Goal: Task Accomplishment & Management: Manage account settings

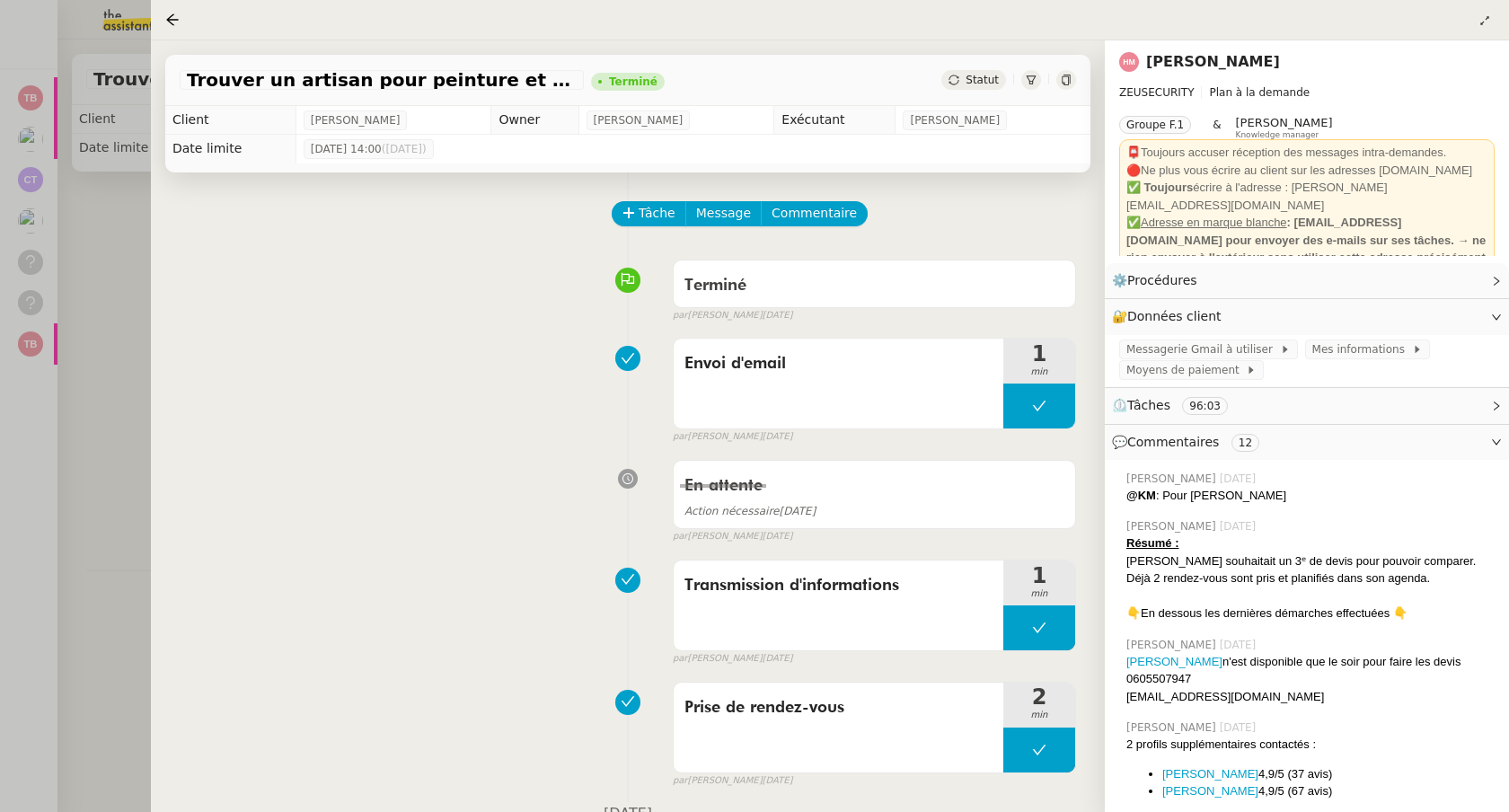
click at [104, 53] on div at bounding box center [754, 406] width 1509 height 812
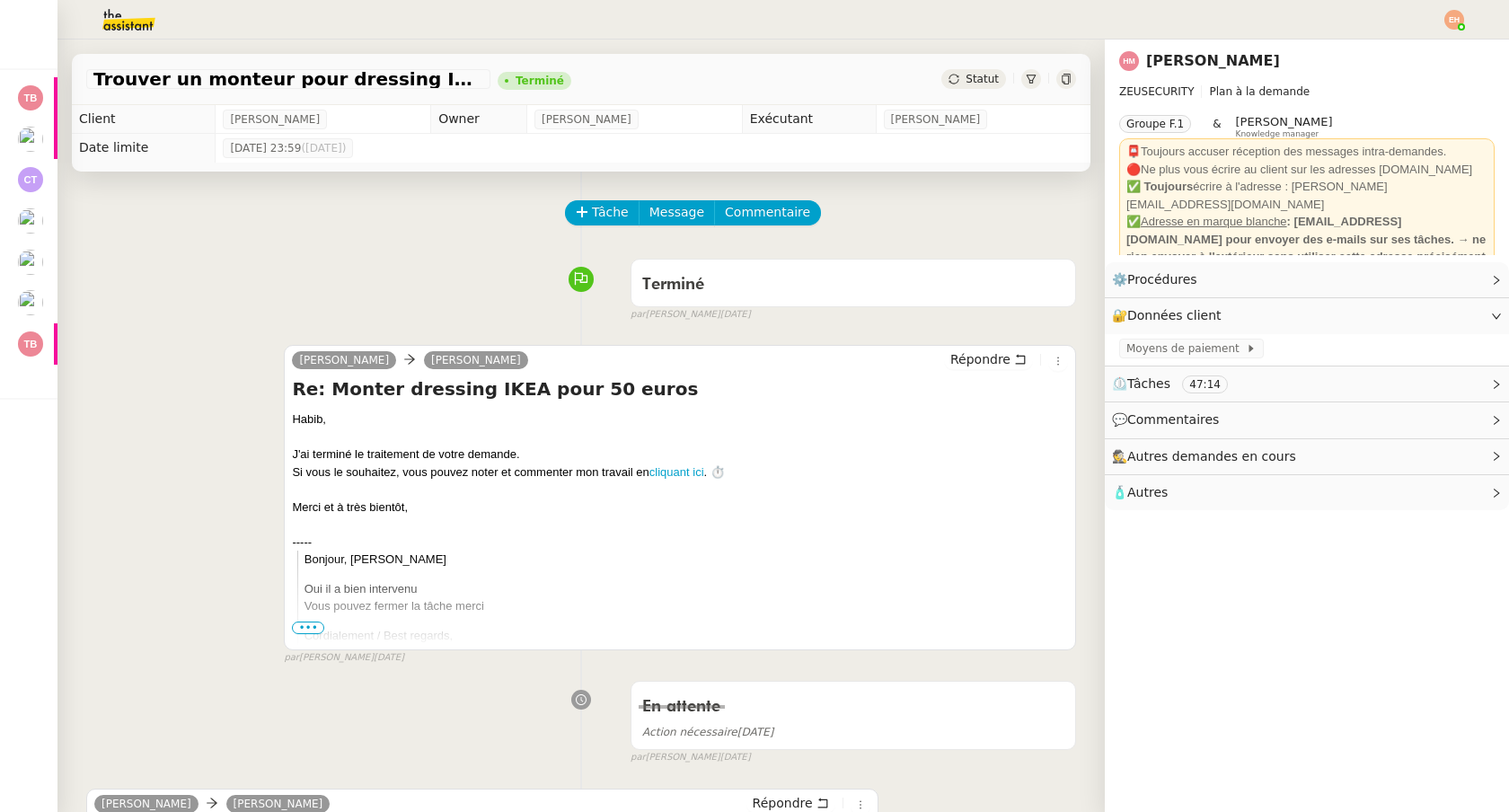
click at [116, 46] on div "Trouver un monteur pour dressing IKEA Terminé Statut" at bounding box center [581, 72] width 1047 height 65
click at [126, 18] on img at bounding box center [114, 19] width 139 height 40
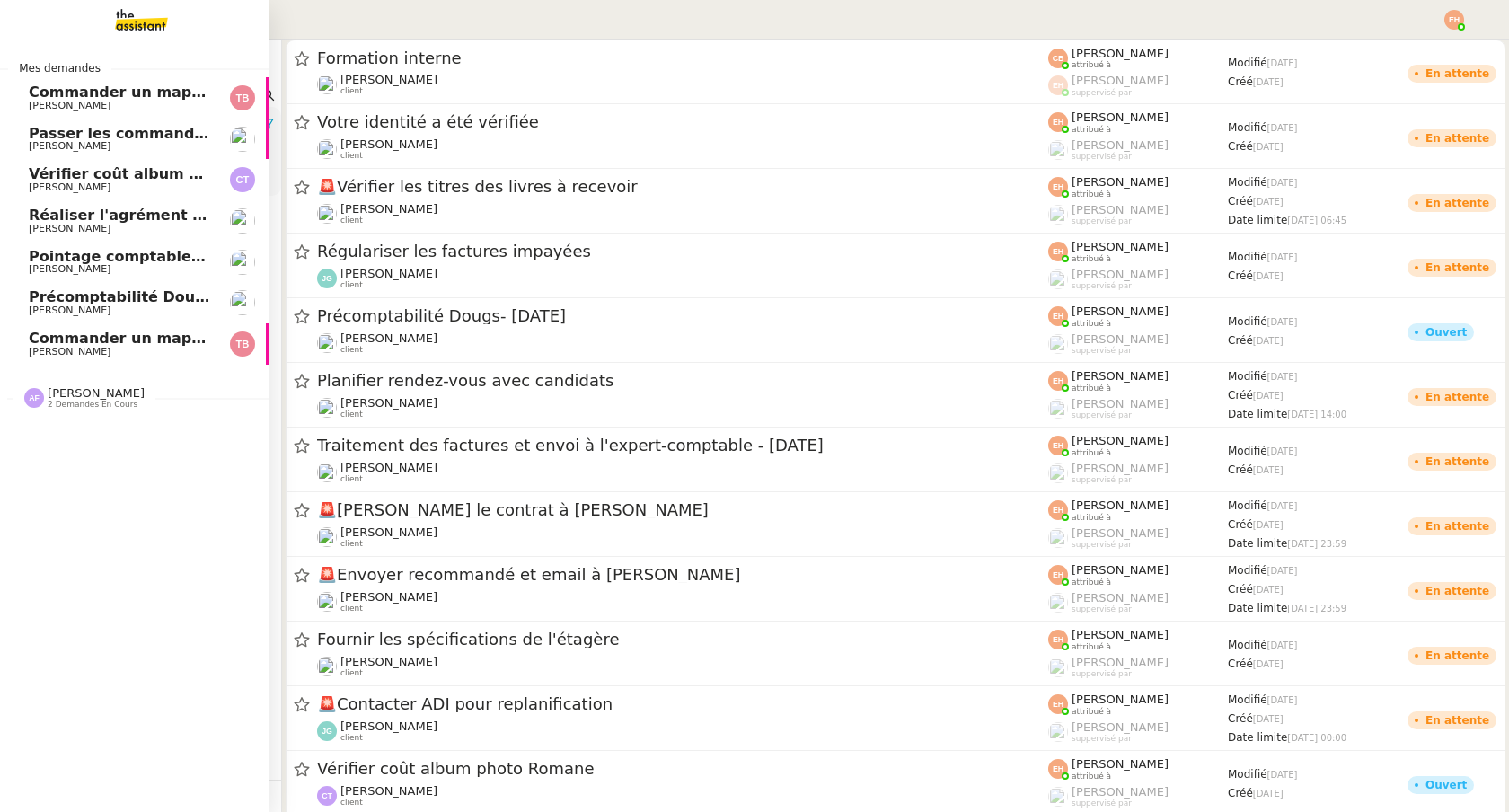
click at [50, 348] on span "[PERSON_NAME]" at bounding box center [69, 351] width 82 height 12
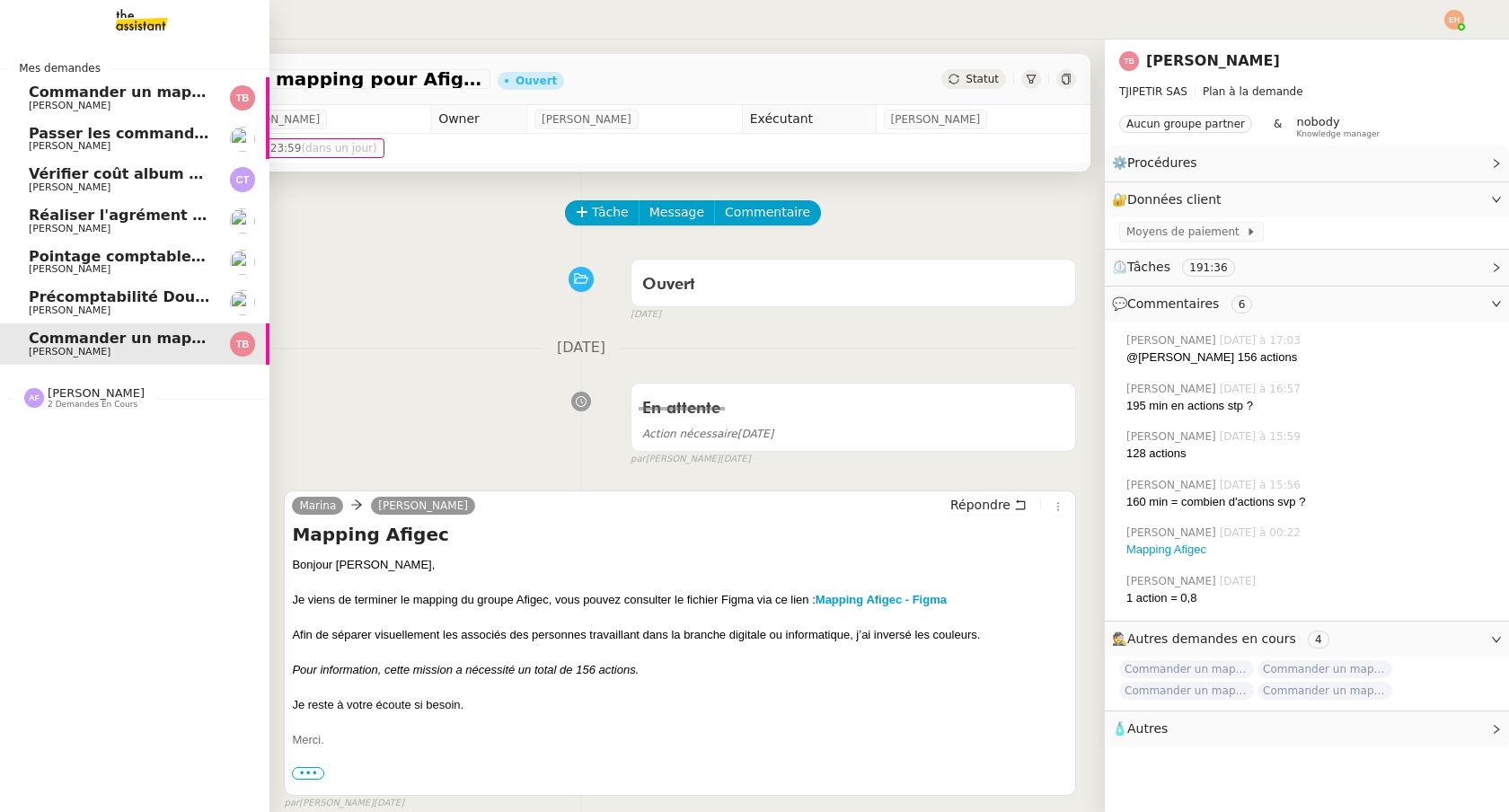
click at [122, 284] on link "Précomptabilité Dougs- [DATE] [PERSON_NAME]" at bounding box center [135, 302] width 269 height 41
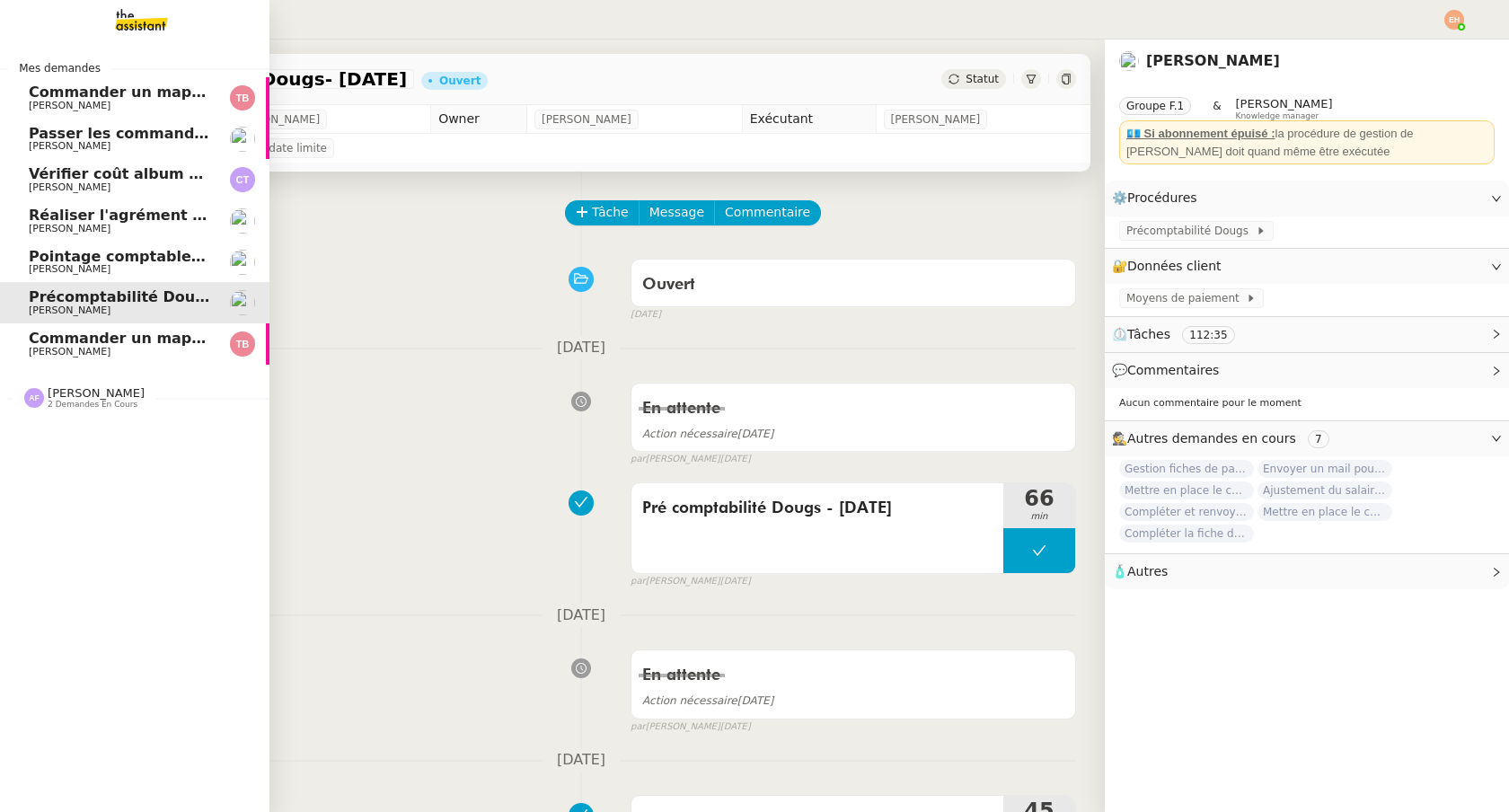
click at [141, 110] on span "[PERSON_NAME]" at bounding box center [119, 106] width 182 height 11
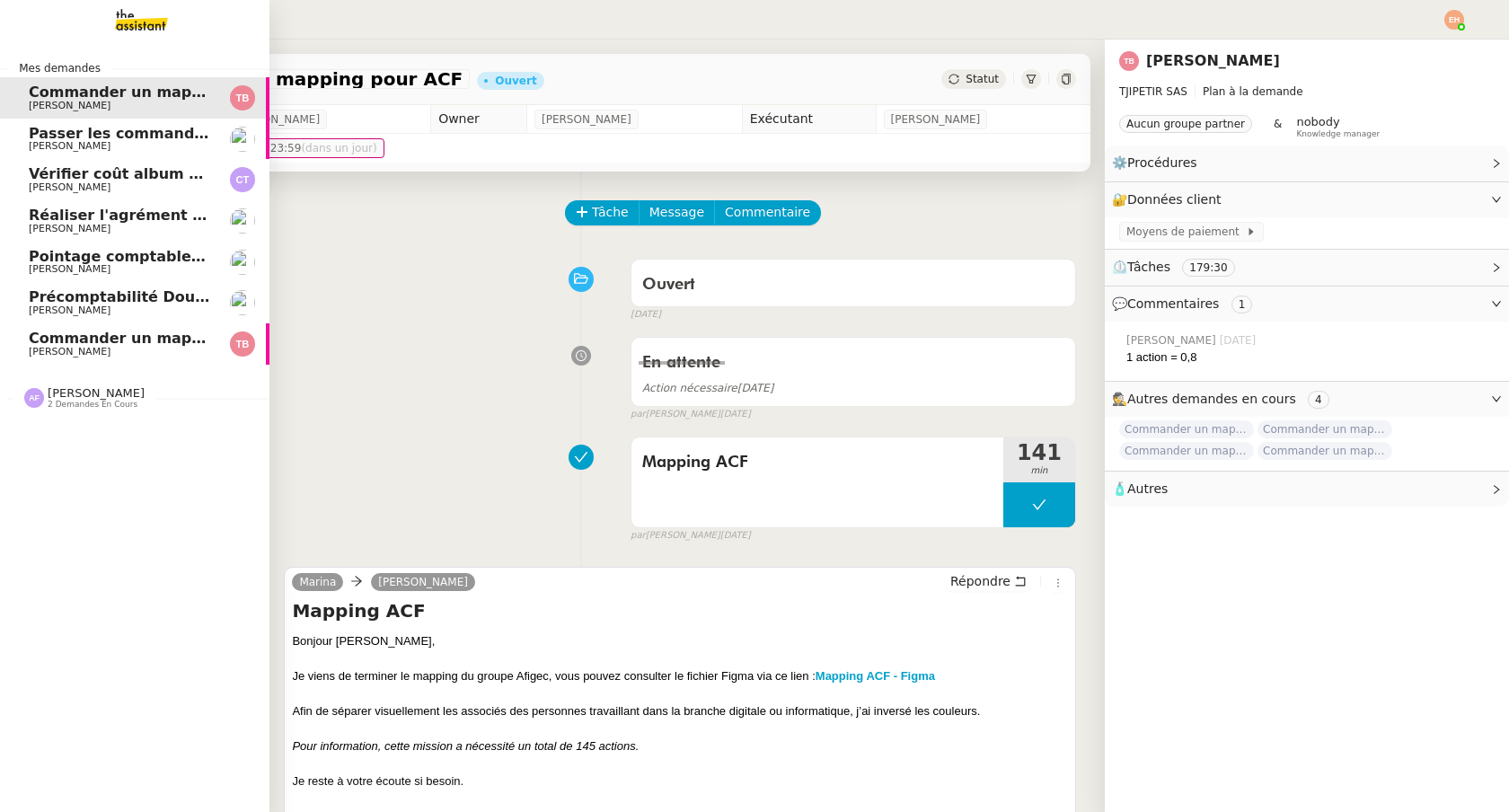
click at [176, 143] on span "[PERSON_NAME]" at bounding box center [119, 147] width 182 height 11
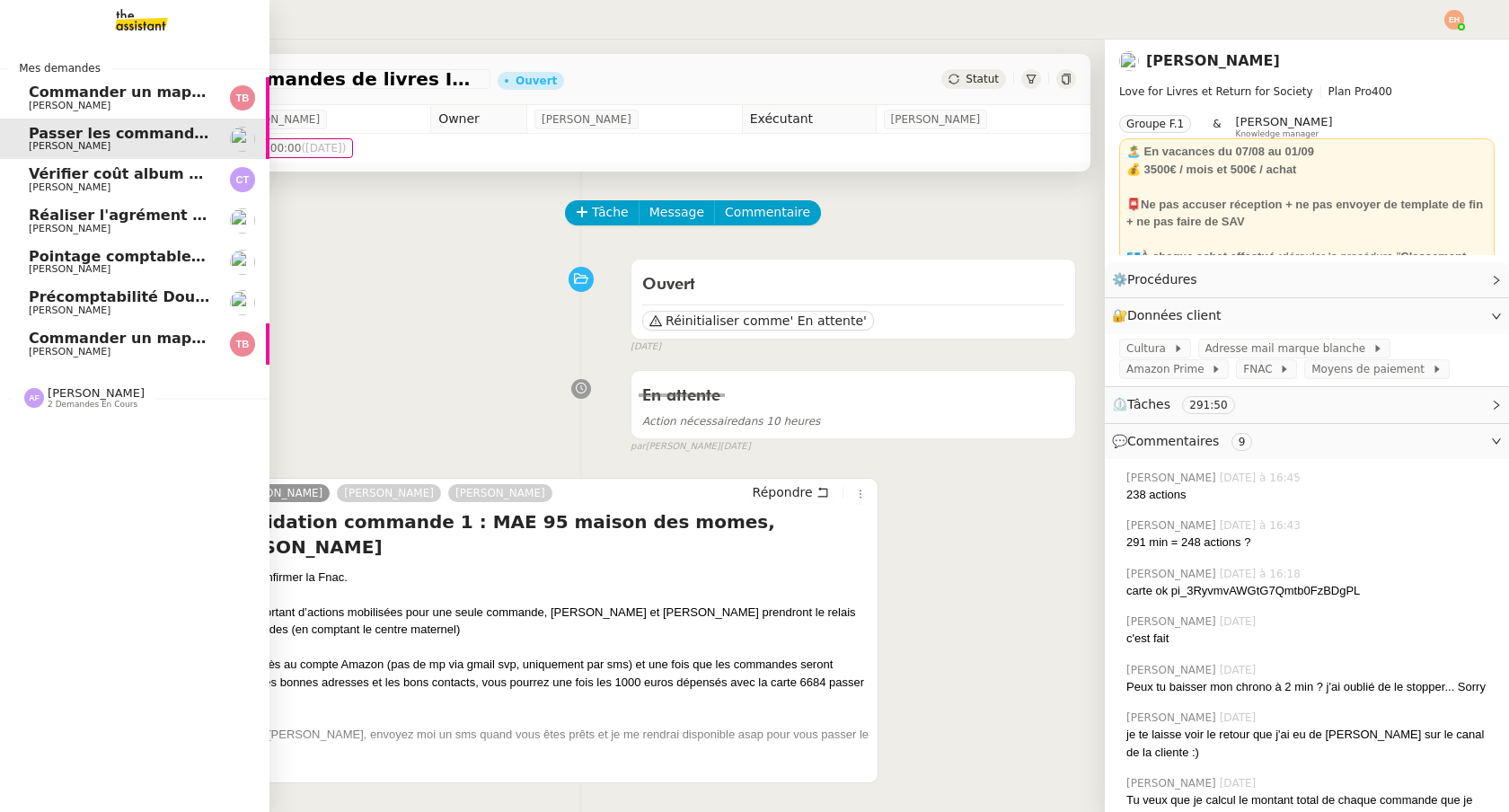
click at [195, 83] on link "Commander un mapping pour ACF [PERSON_NAME]" at bounding box center [135, 98] width 269 height 41
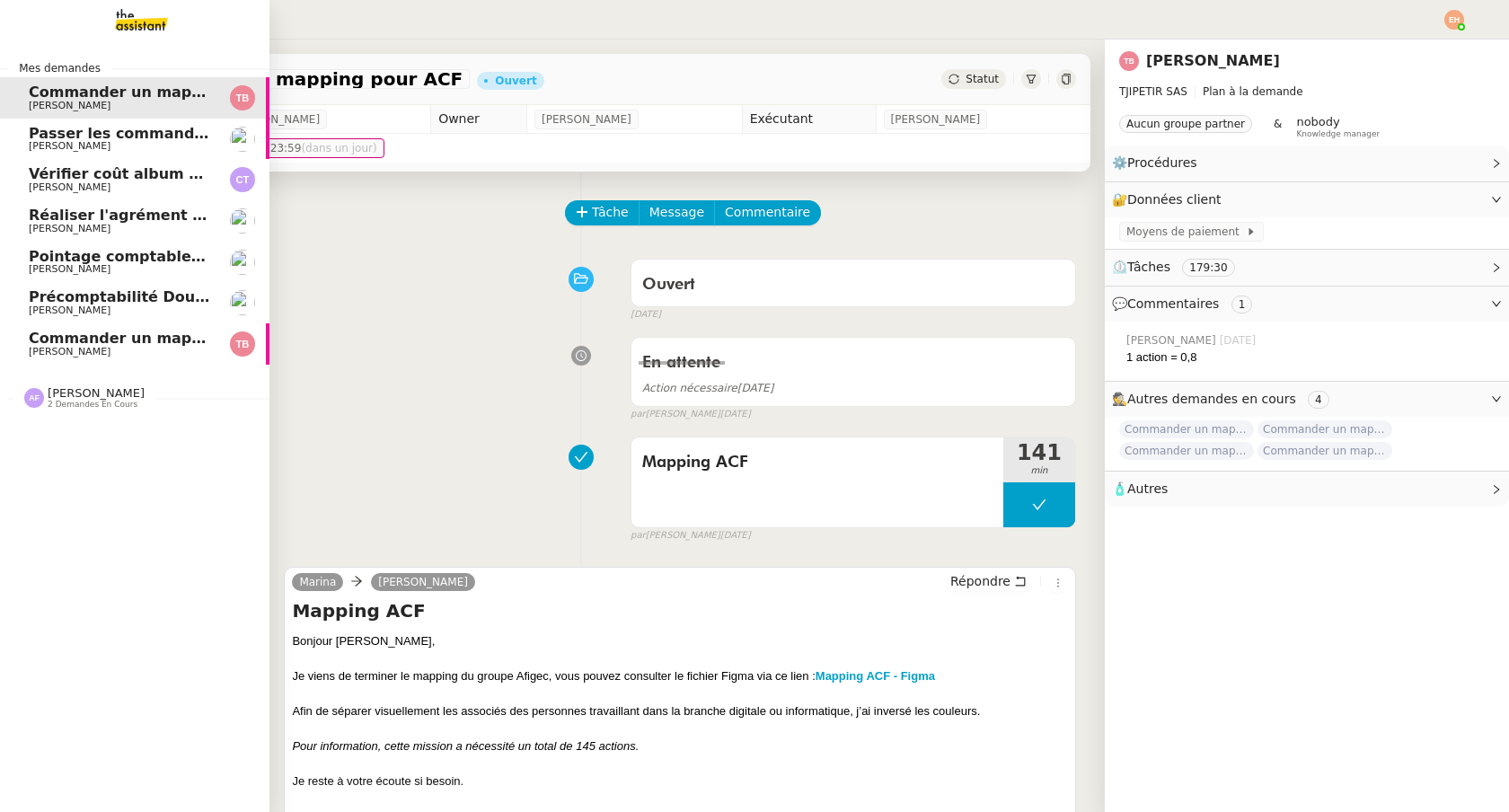
click at [156, 164] on link "Vérifier coût album photo [PERSON_NAME]" at bounding box center [135, 179] width 269 height 41
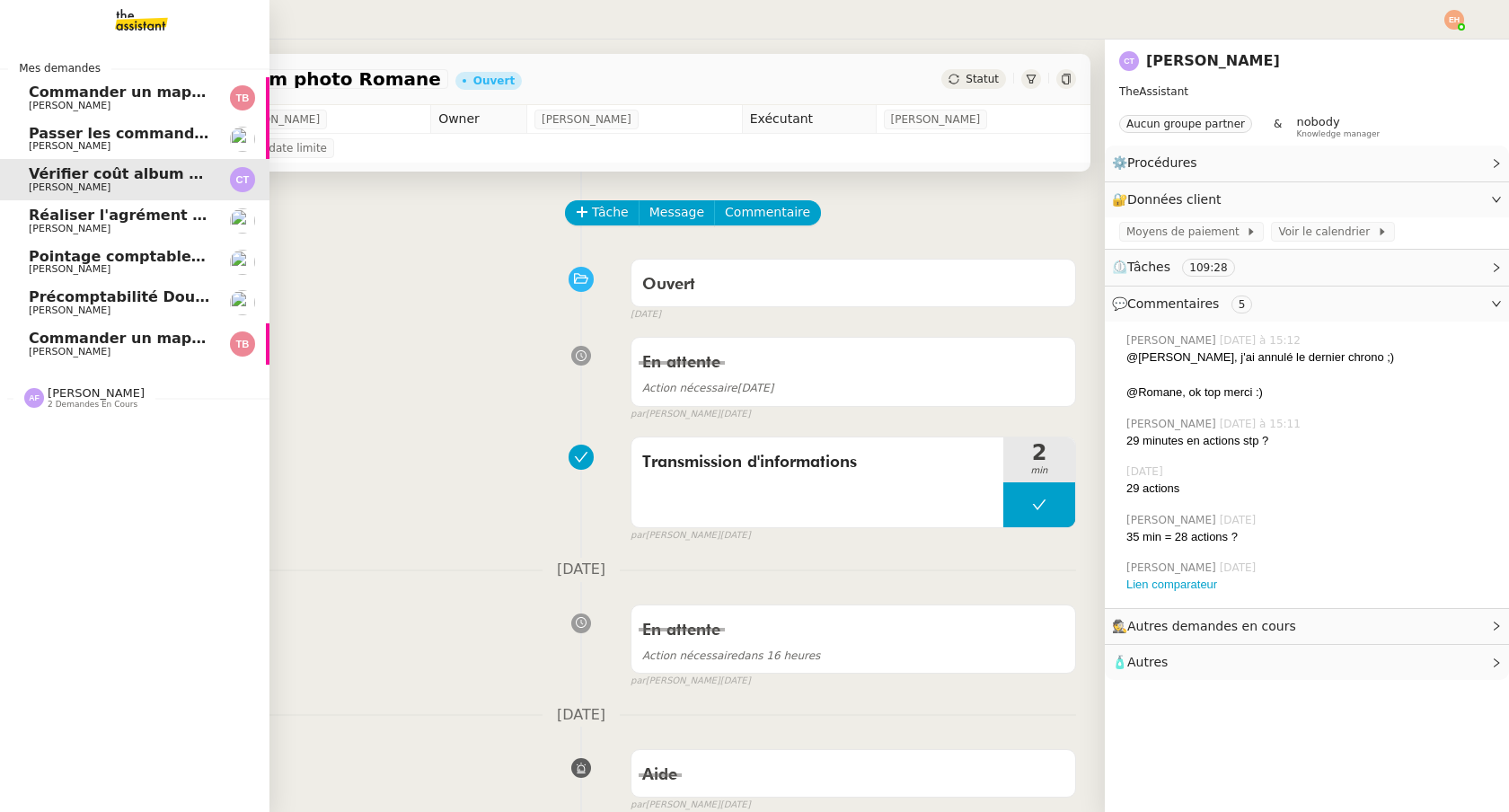
click at [168, 225] on span "[PERSON_NAME]" at bounding box center [119, 229] width 182 height 11
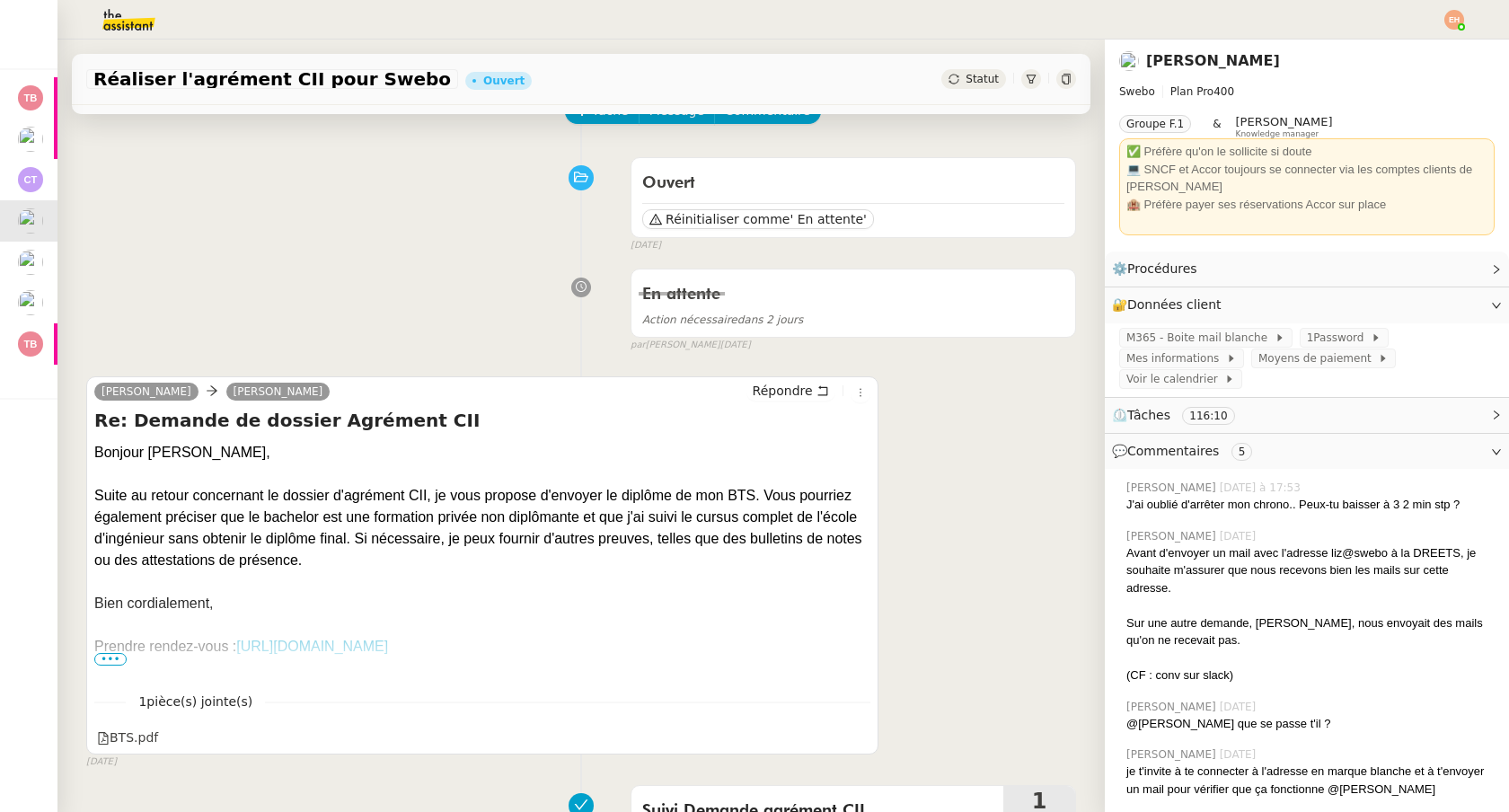
scroll to position [107, 0]
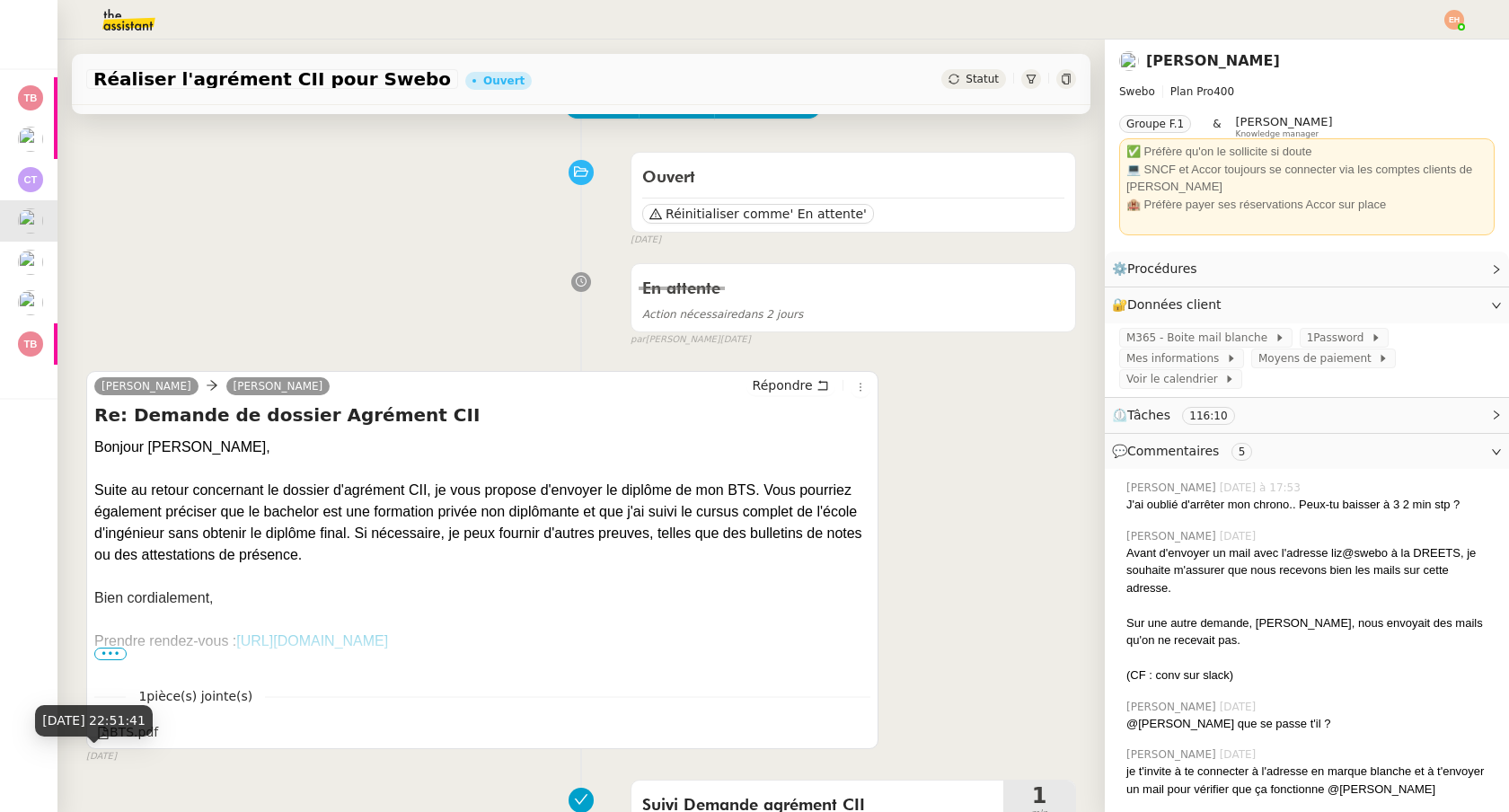
click at [153, 705] on div "[DATE] 22:51:41" at bounding box center [94, 721] width 118 height 31
click at [151, 728] on div "[DATE] 22:51:41" at bounding box center [94, 721] width 118 height 31
click at [239, 736] on div "BTS.pdf" at bounding box center [482, 732] width 776 height 23
click at [192, 722] on div "BTS.pdf" at bounding box center [482, 732] width 776 height 23
click at [147, 728] on div "BTS.pdf" at bounding box center [127, 732] width 61 height 20
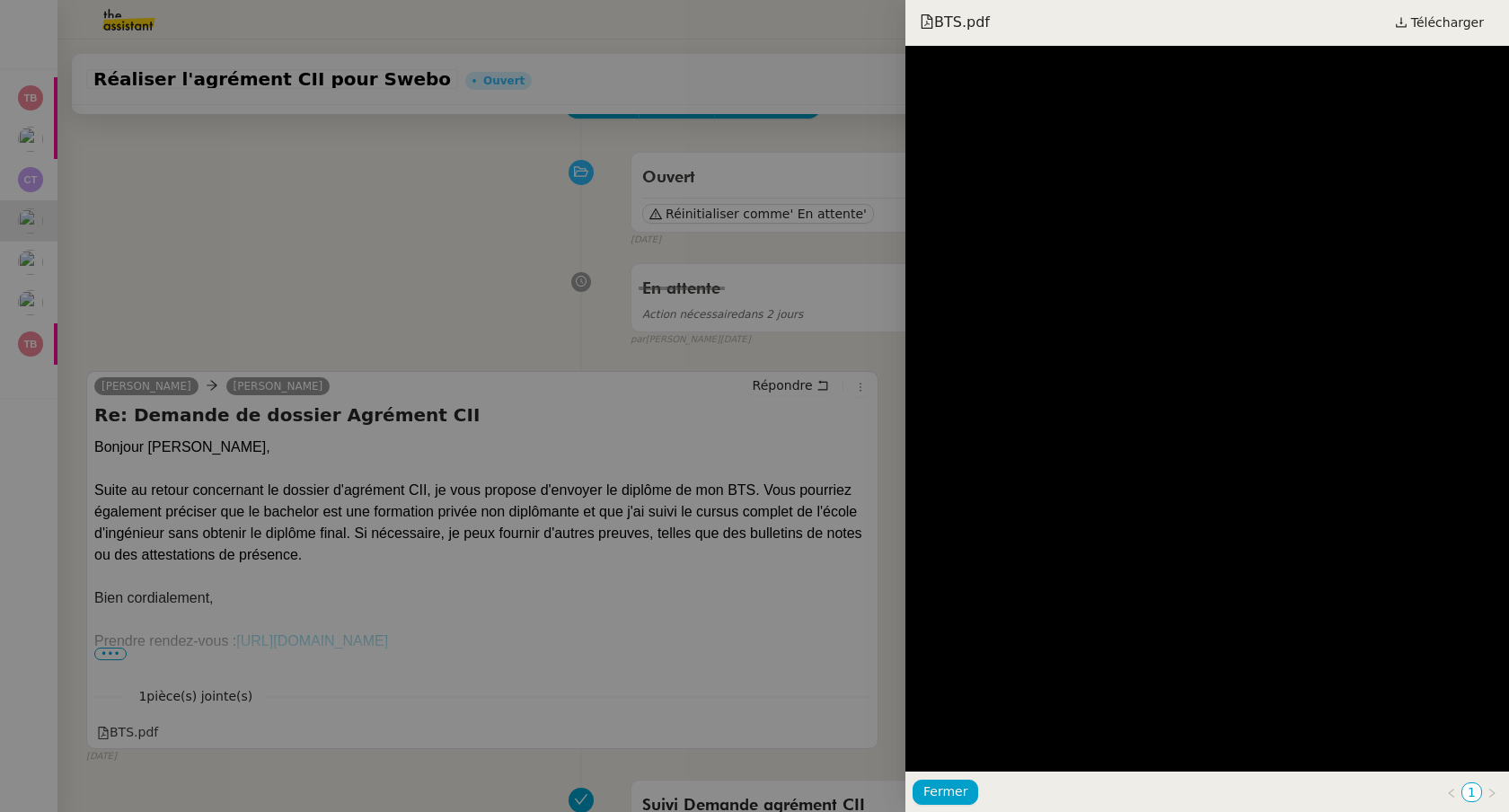
click at [279, 541] on div at bounding box center [754, 406] width 1509 height 812
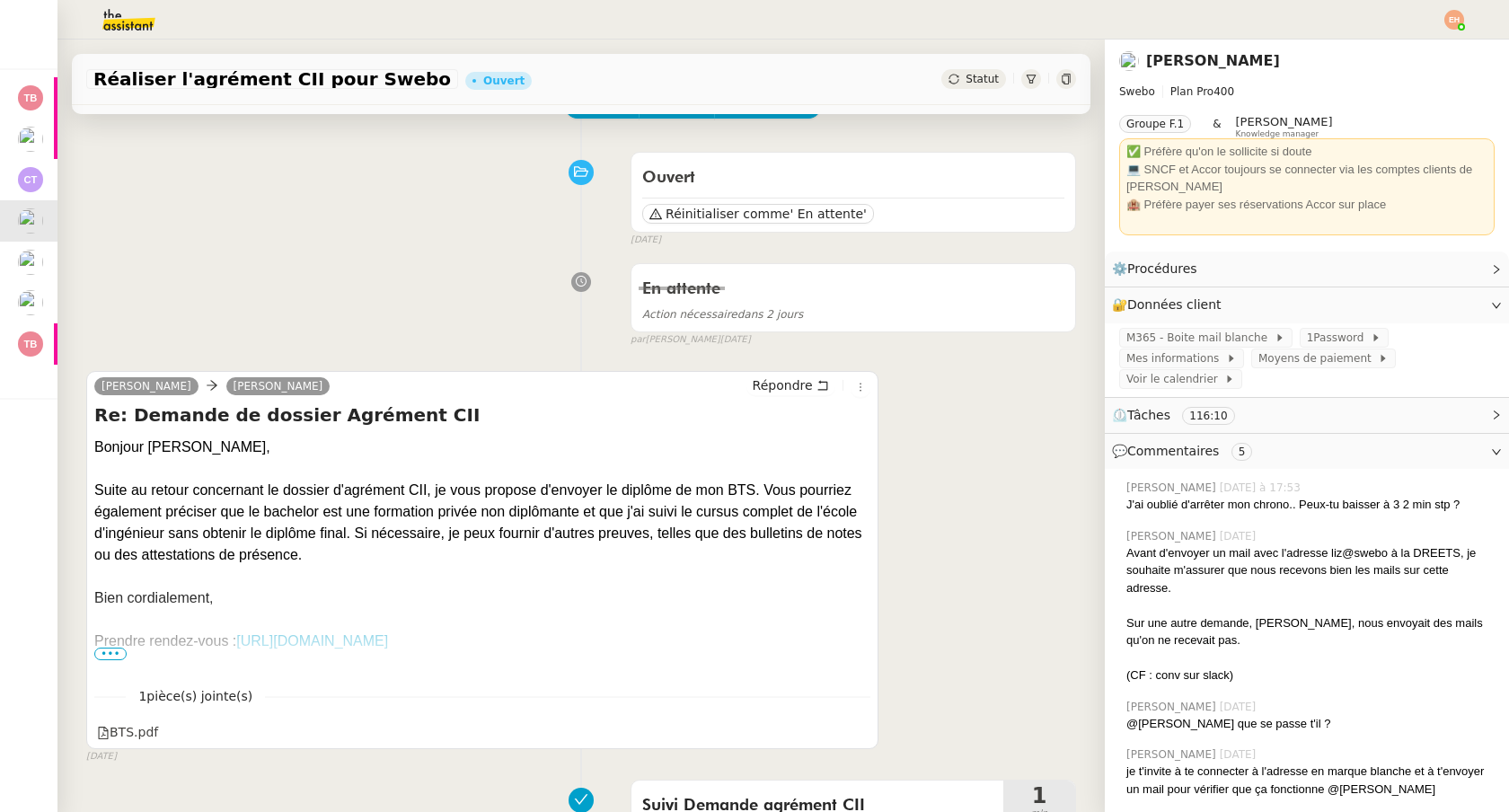
click at [117, 655] on span "•••" at bounding box center [110, 653] width 32 height 13
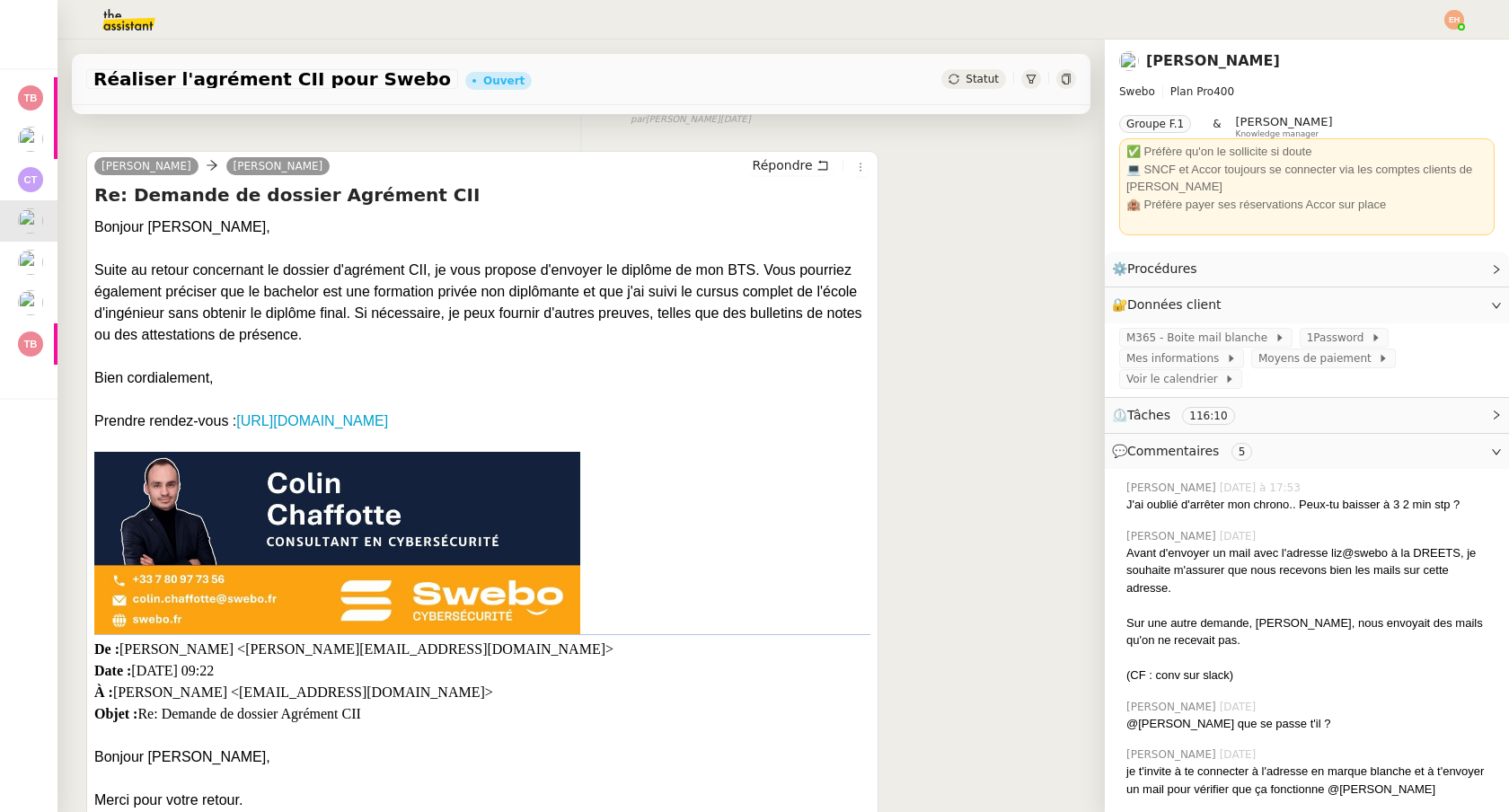
scroll to position [390, 0]
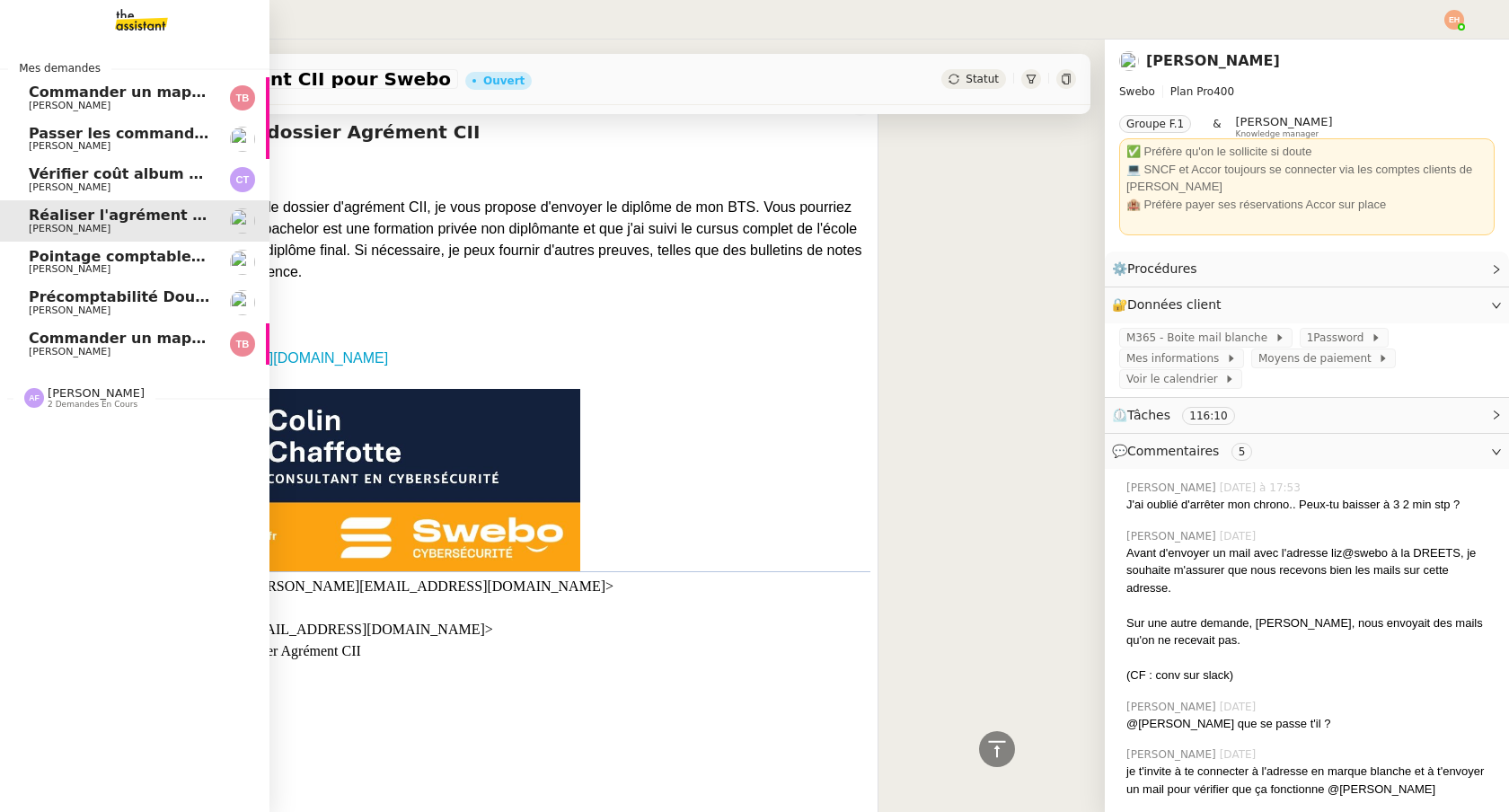
click at [106, 178] on span "Vérifier coût album photo Romane" at bounding box center [167, 173] width 277 height 18
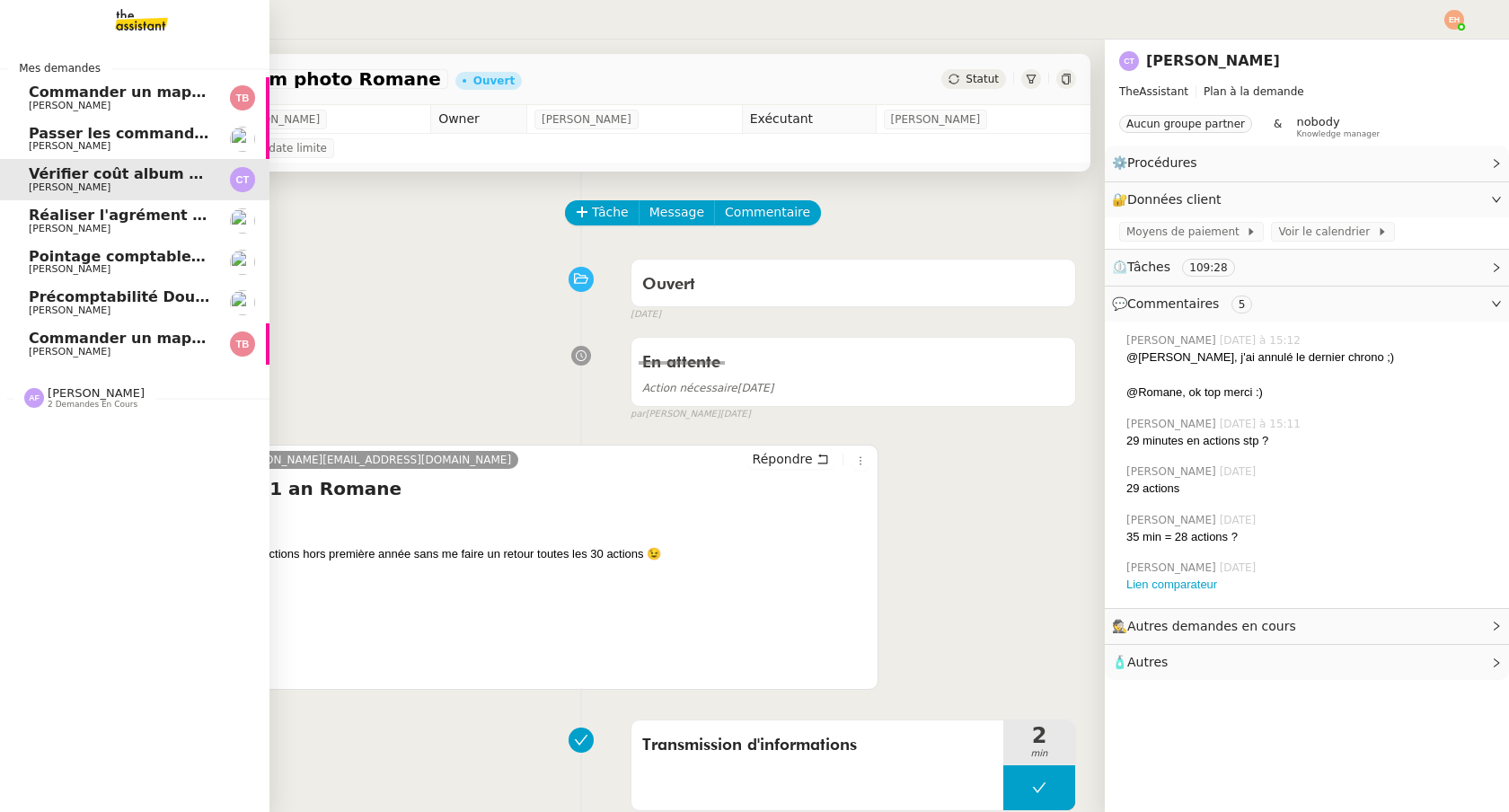
click at [24, 104] on link "Commander un mapping pour ACF [PERSON_NAME]" at bounding box center [135, 98] width 269 height 41
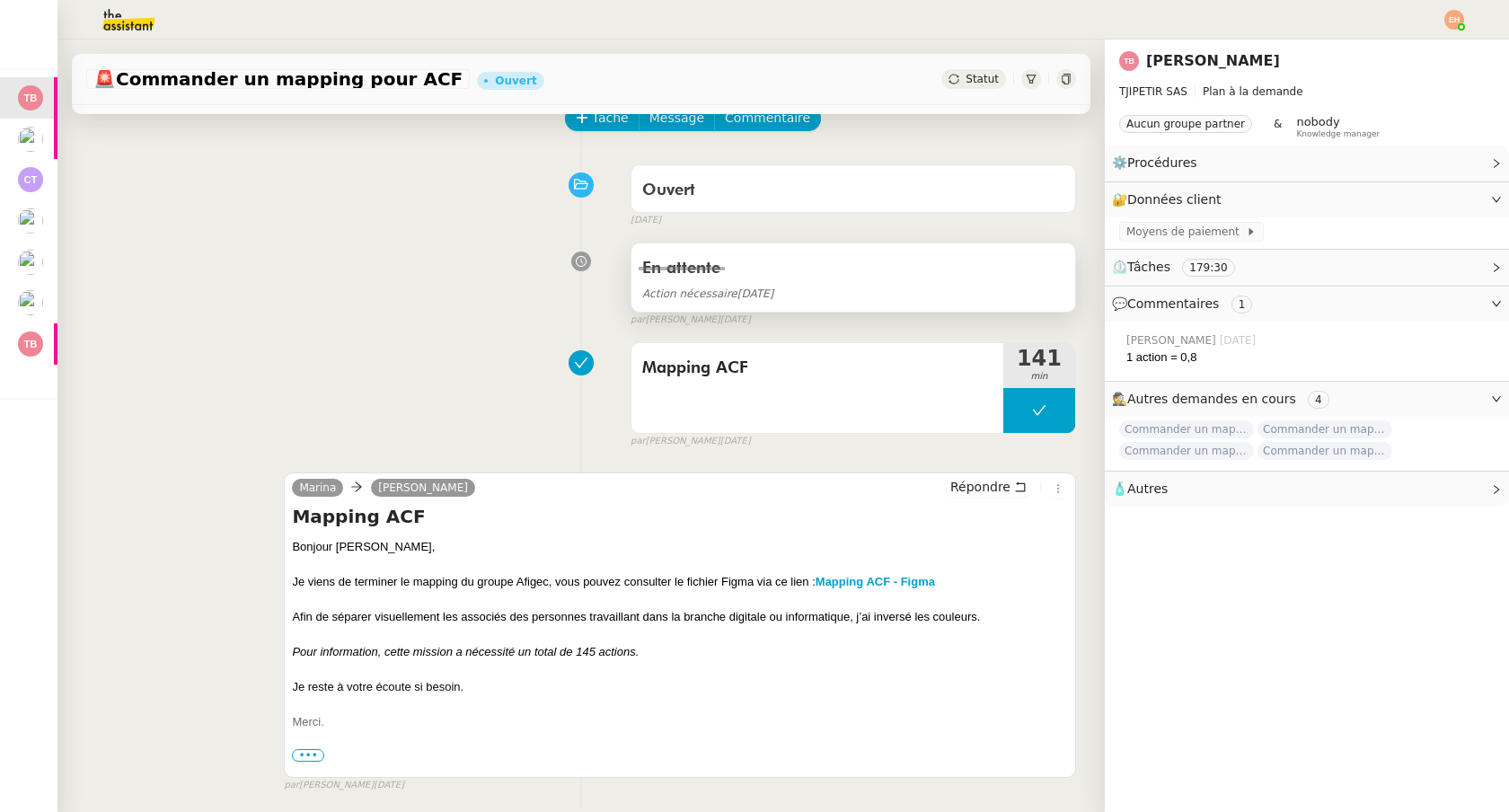
scroll to position [95, 0]
